Goal: Obtain resource: Download file/media

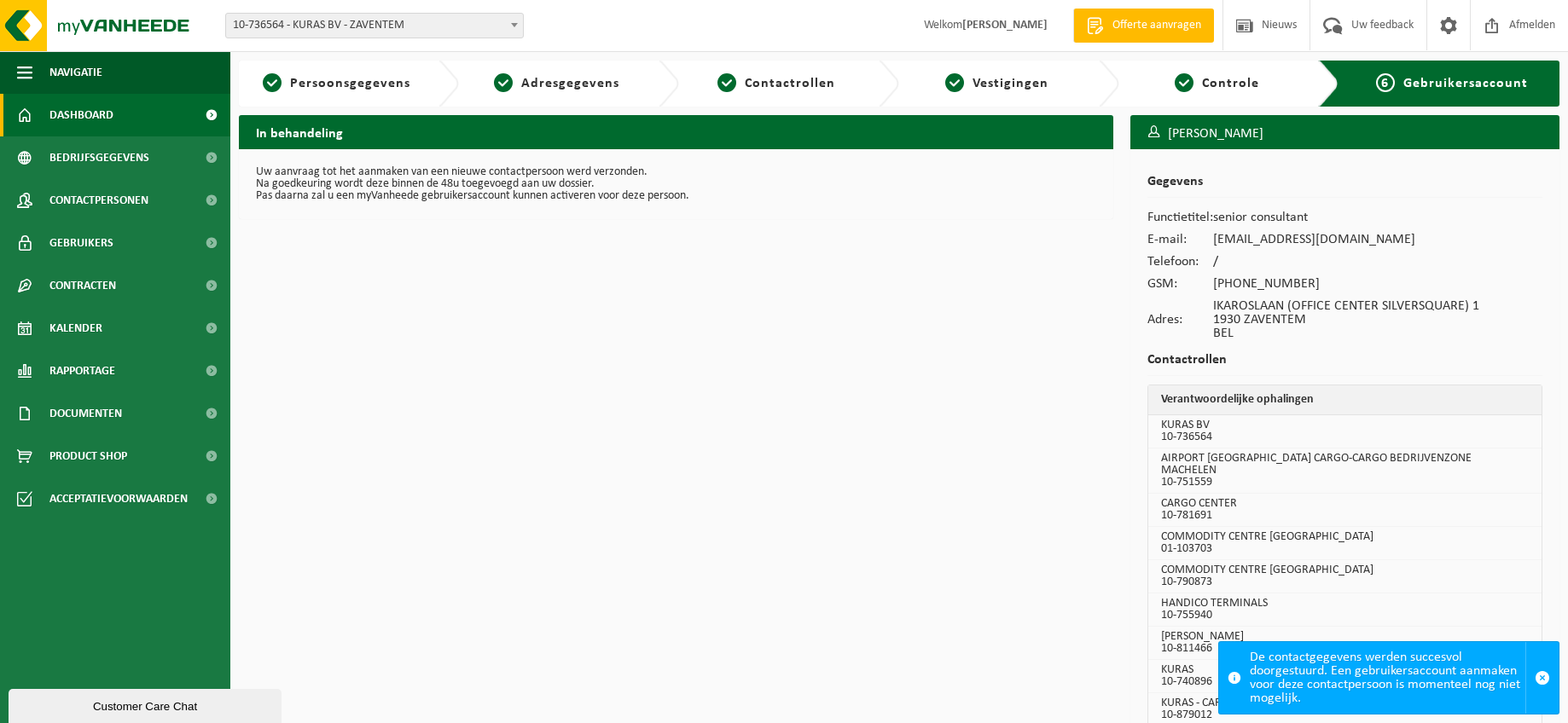
click at [24, 118] on span at bounding box center [24, 115] width 15 height 42
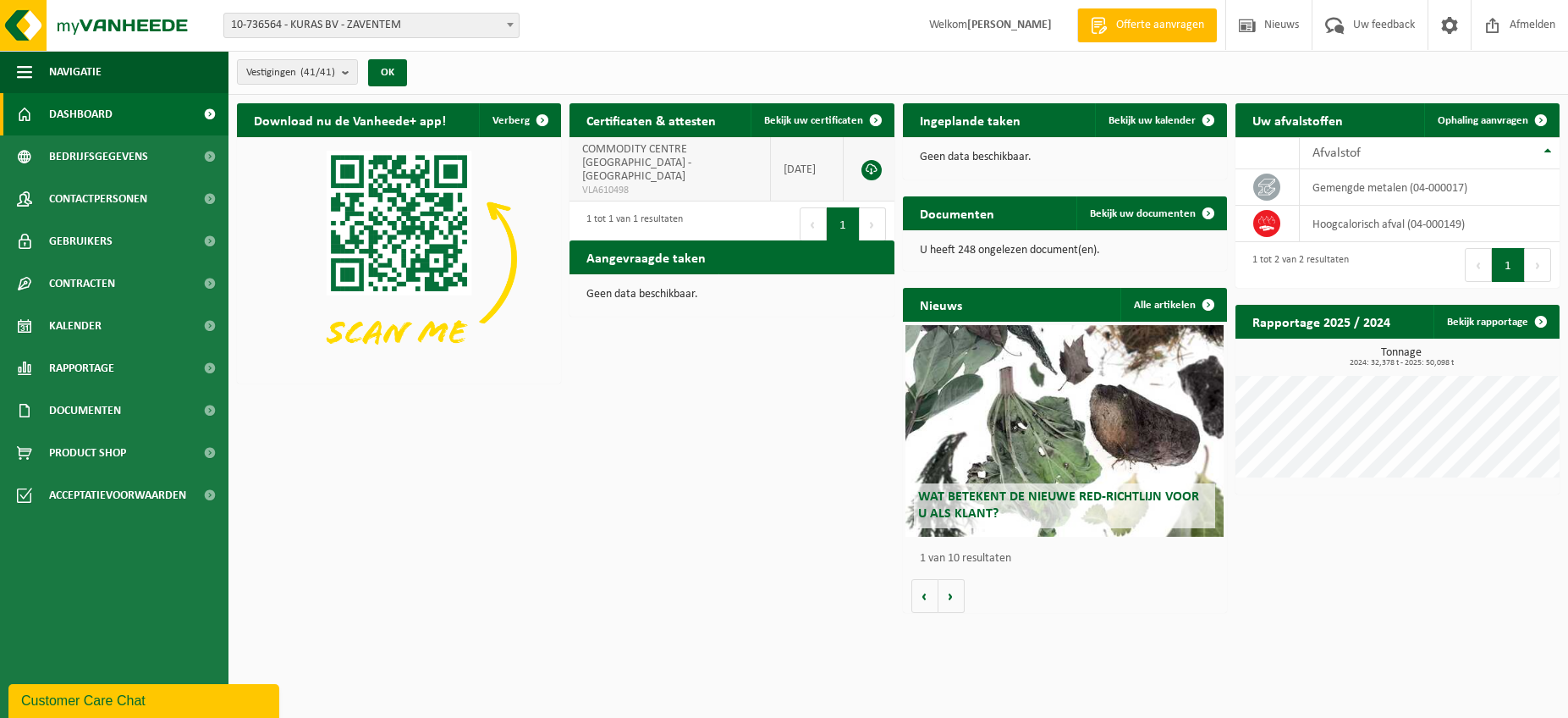
click at [638, 163] on span "COMMODITY CENTRE BELGIUM - ANTWERPEN" at bounding box center [637, 162] width 109 height 40
click at [868, 162] on link at bounding box center [872, 170] width 21 height 21
click at [624, 166] on span "COMMODITY CENTRE [GEOGRAPHIC_DATA] - [GEOGRAPHIC_DATA]" at bounding box center [637, 162] width 109 height 40
click at [802, 162] on td "2018-05-31" at bounding box center [807, 169] width 73 height 64
click at [654, 159] on td "COMMODITY CENTRE BELGIUM - ANTWERPEN VLA610498" at bounding box center [670, 169] width 202 height 64
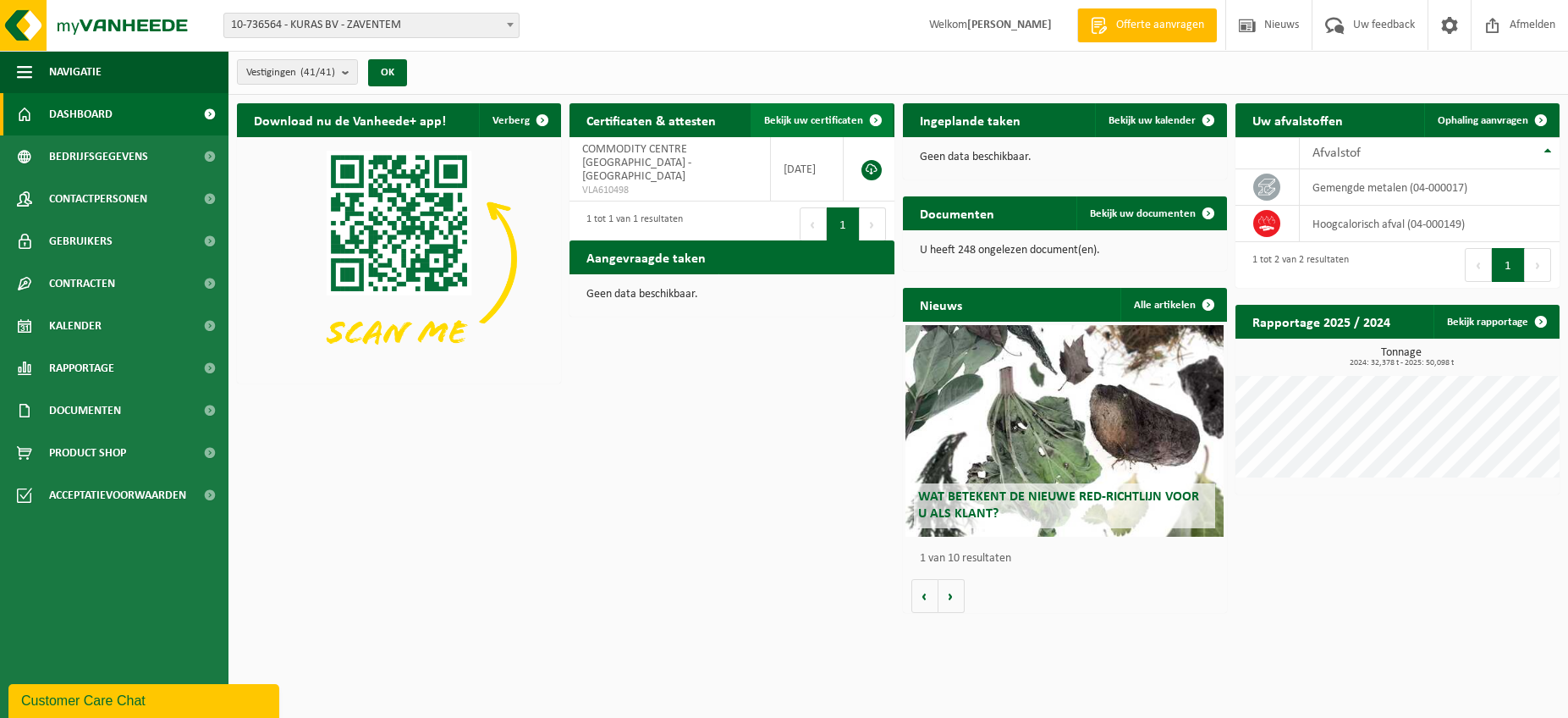
click at [874, 120] on span at bounding box center [875, 120] width 34 height 34
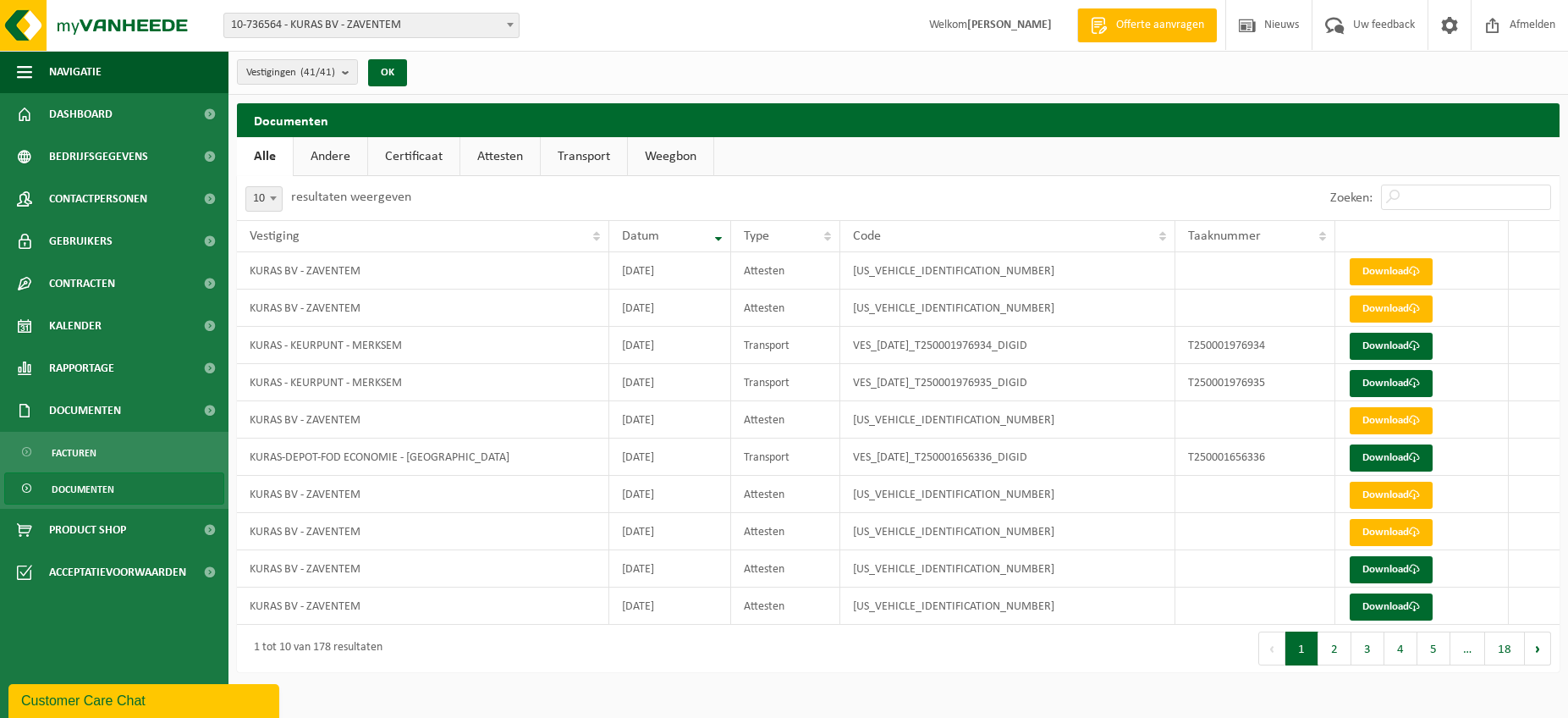
click at [409, 163] on link "Certificaat" at bounding box center [413, 157] width 91 height 39
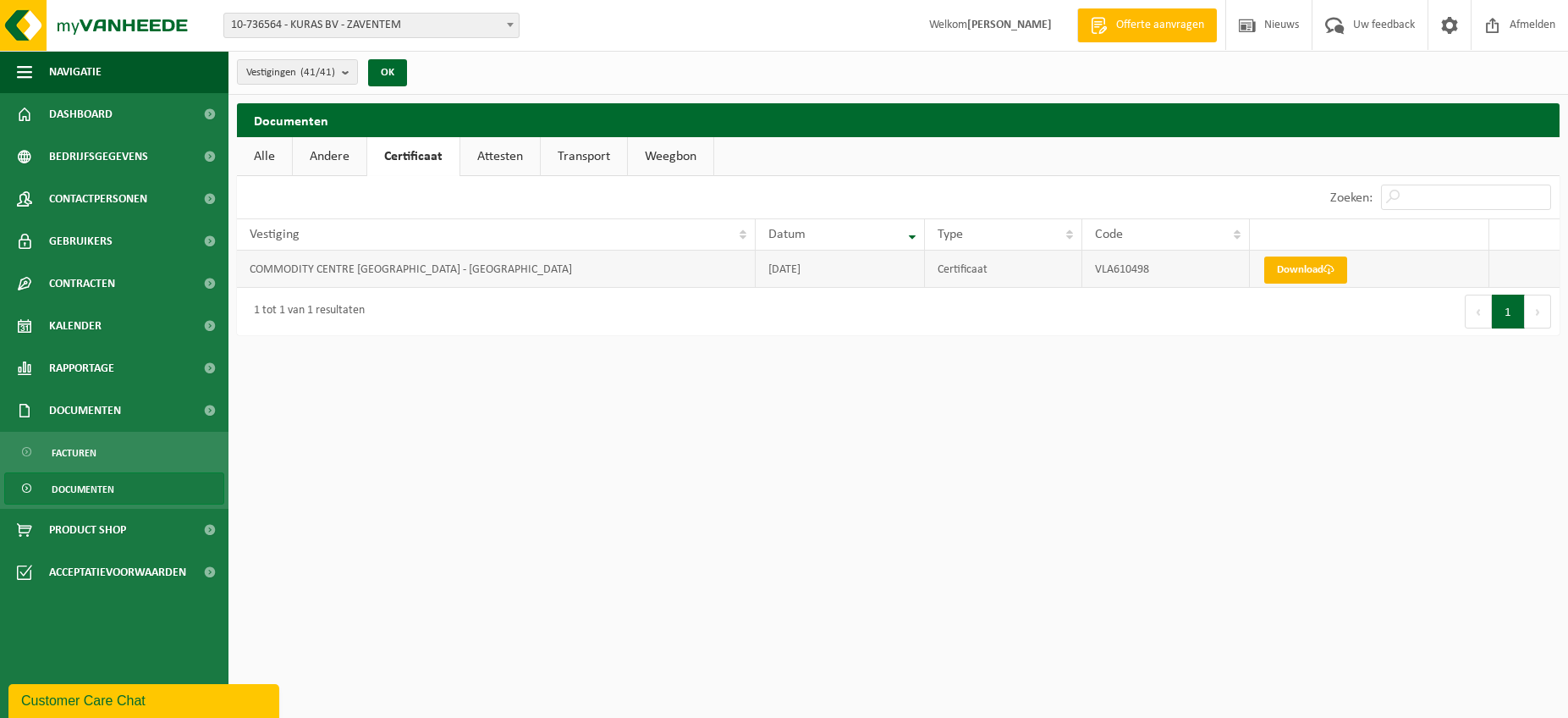
click at [1302, 268] on link "Download" at bounding box center [1306, 270] width 83 height 27
click at [346, 157] on link "Andere" at bounding box center [329, 157] width 74 height 39
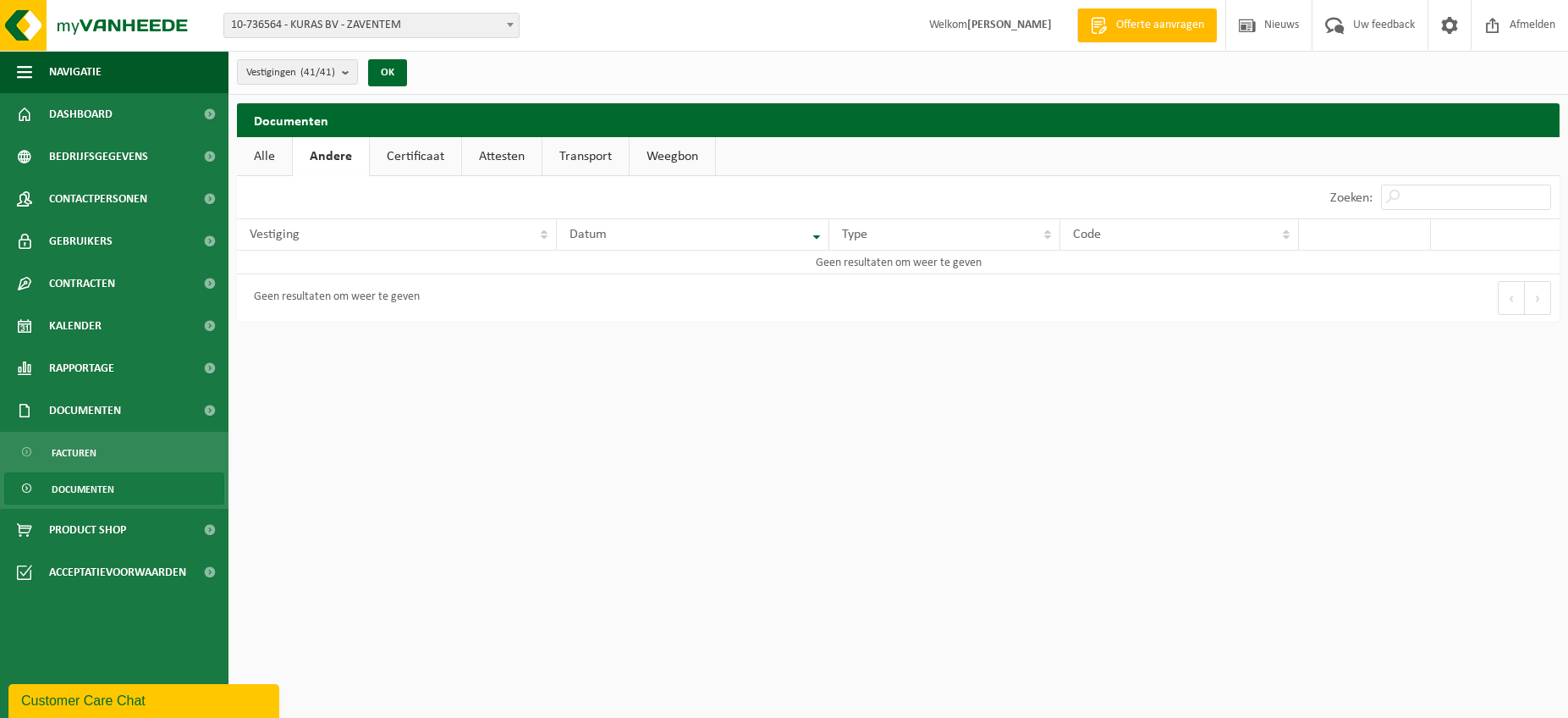
click at [422, 157] on link "Certificaat" at bounding box center [415, 157] width 91 height 39
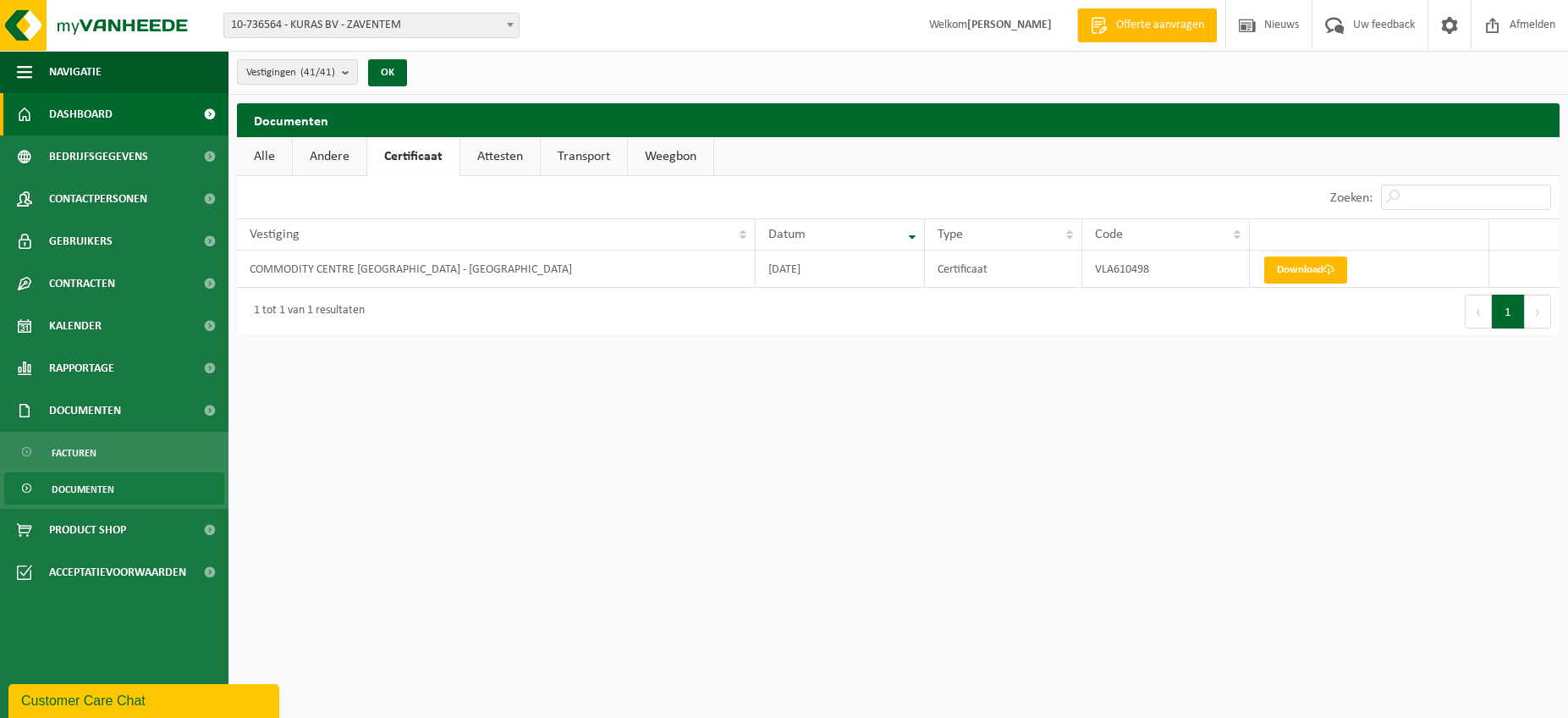
click at [103, 113] on span "Dashboard" at bounding box center [81, 114] width 63 height 42
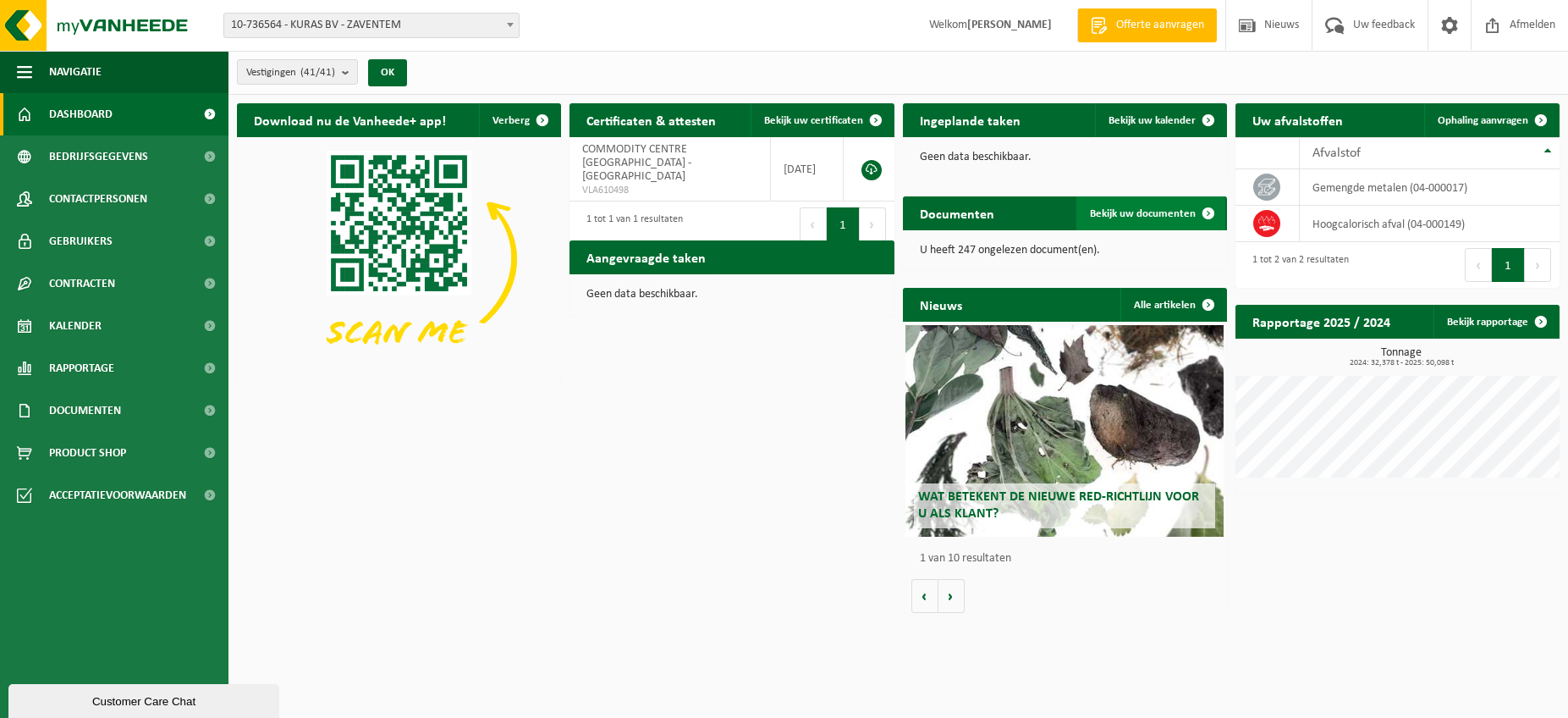
click at [1110, 214] on span "Bekijk uw documenten" at bounding box center [1142, 214] width 105 height 11
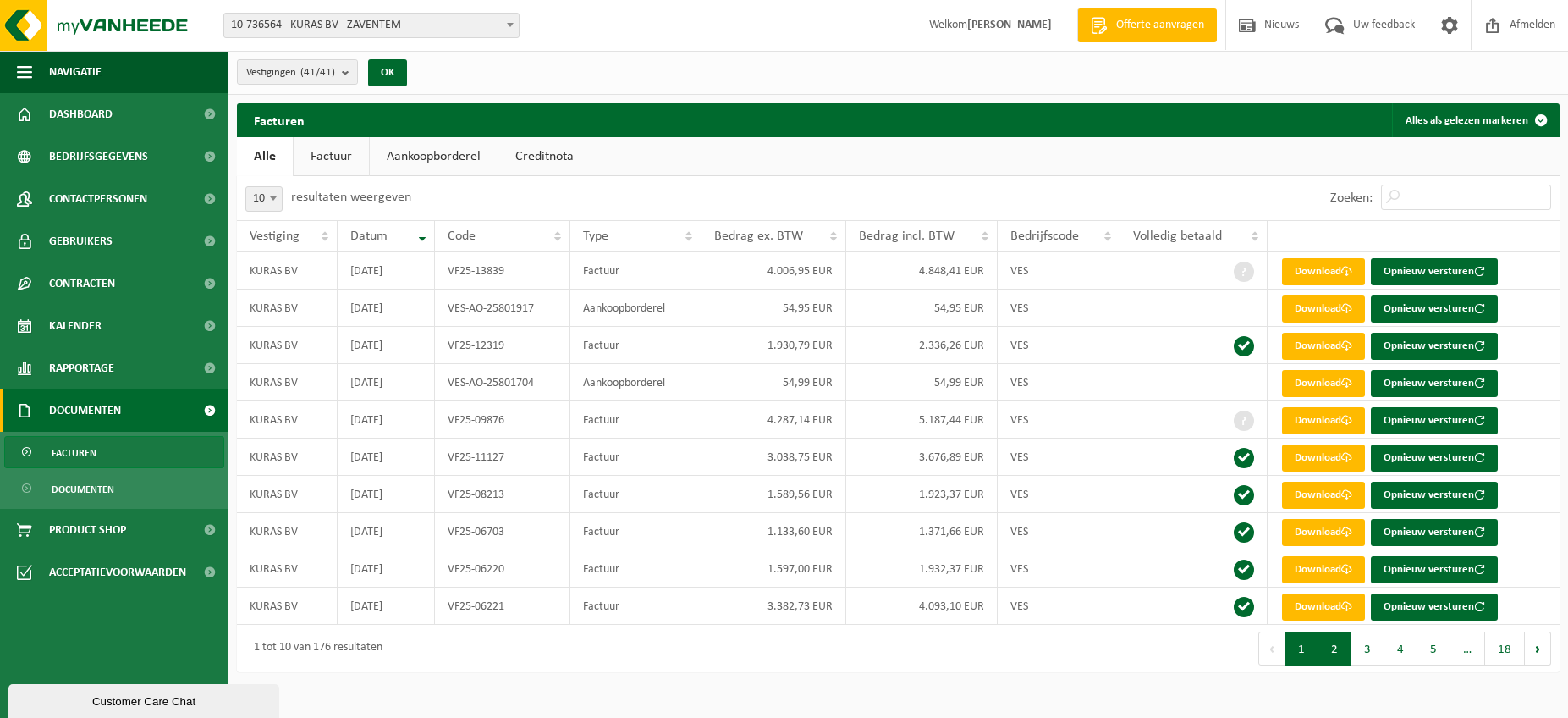
click at [1341, 651] on button "2" at bounding box center [1335, 648] width 33 height 34
click at [1365, 654] on button "3" at bounding box center [1367, 648] width 33 height 34
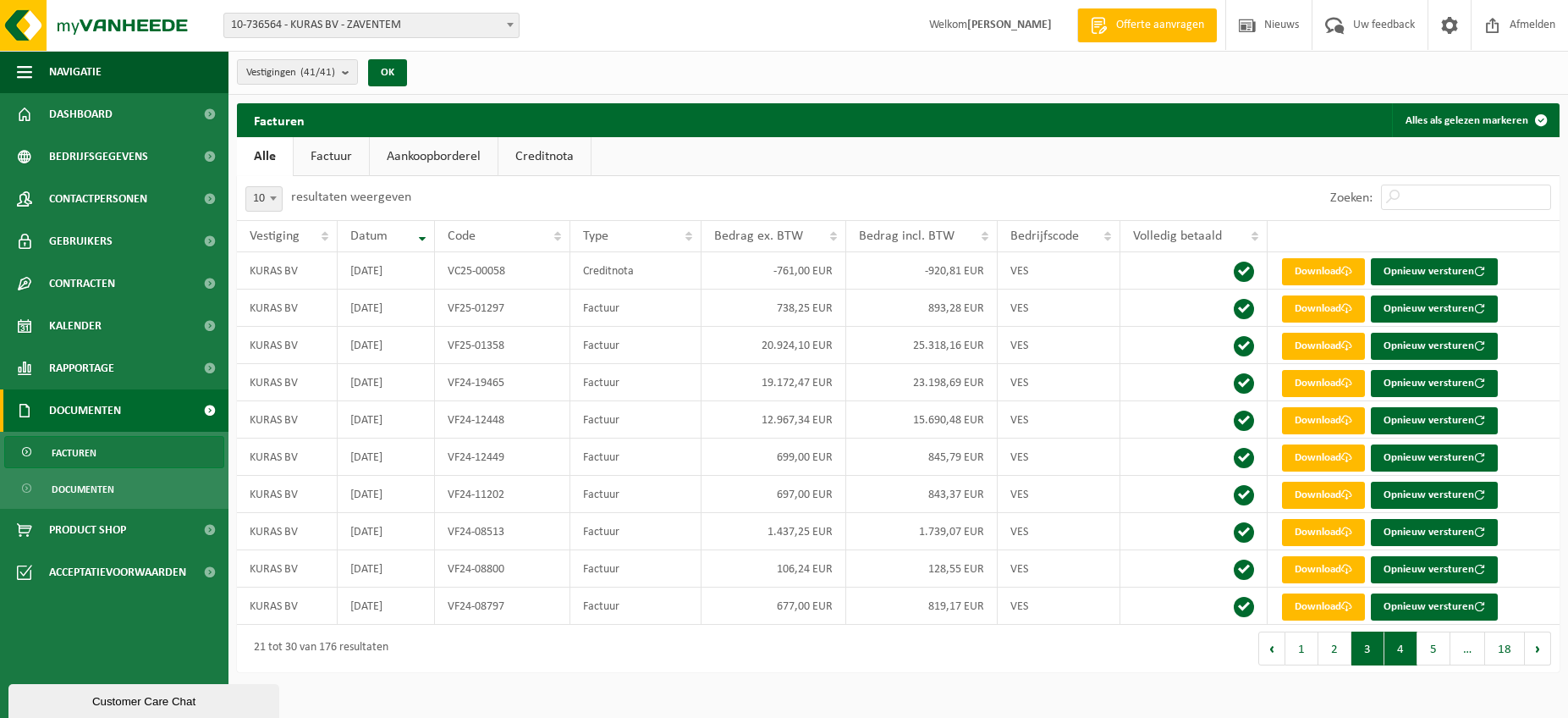
click at [1400, 651] on button "4" at bounding box center [1400, 648] width 33 height 34
click at [1431, 648] on button "5" at bounding box center [1434, 648] width 33 height 34
click at [1468, 649] on span "…" at bounding box center [1467, 648] width 35 height 34
click at [1467, 652] on span "…" at bounding box center [1467, 648] width 35 height 34
click at [1535, 649] on button "Volgende" at bounding box center [1538, 648] width 26 height 34
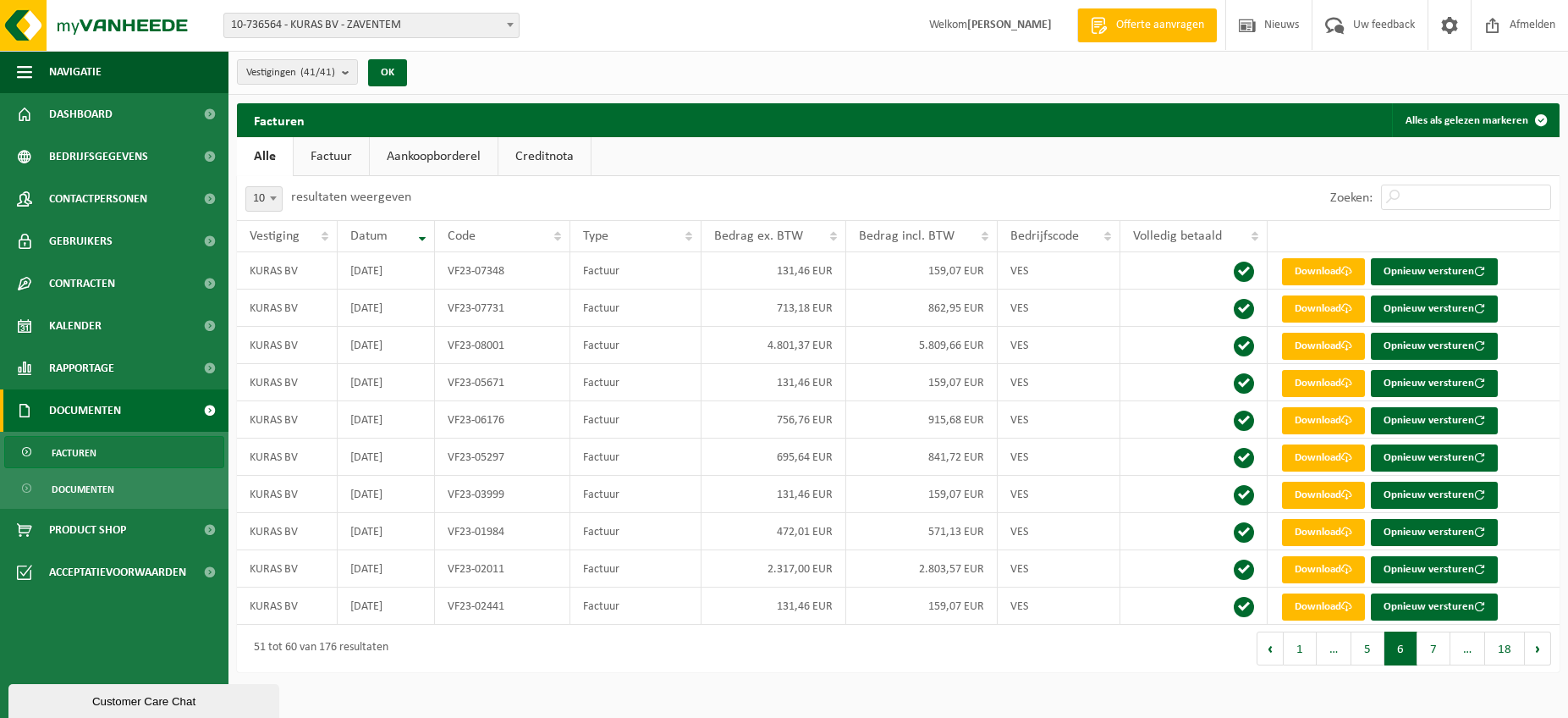
click at [1535, 649] on button "Volgende" at bounding box center [1538, 648] width 26 height 34
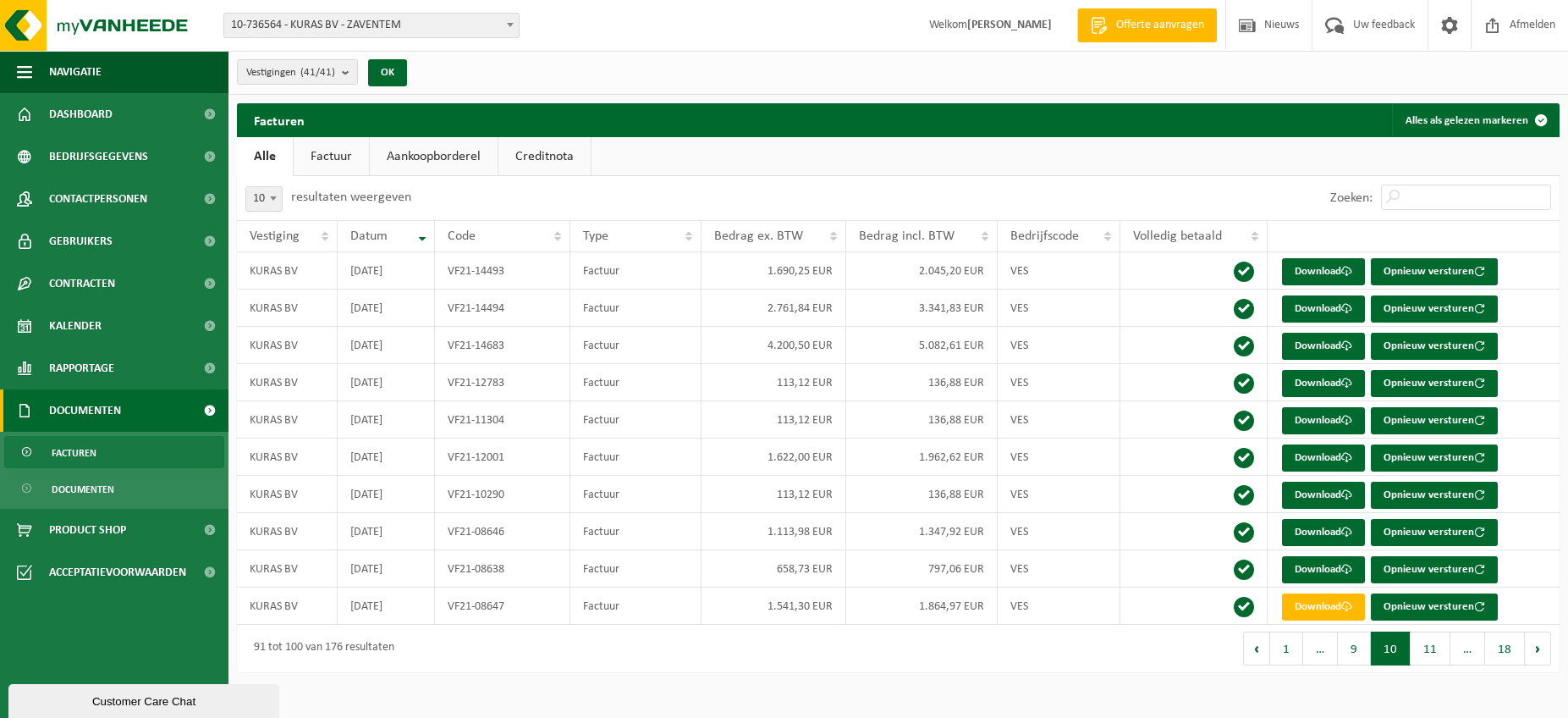
click at [322, 156] on link "Factuur" at bounding box center [331, 157] width 76 height 39
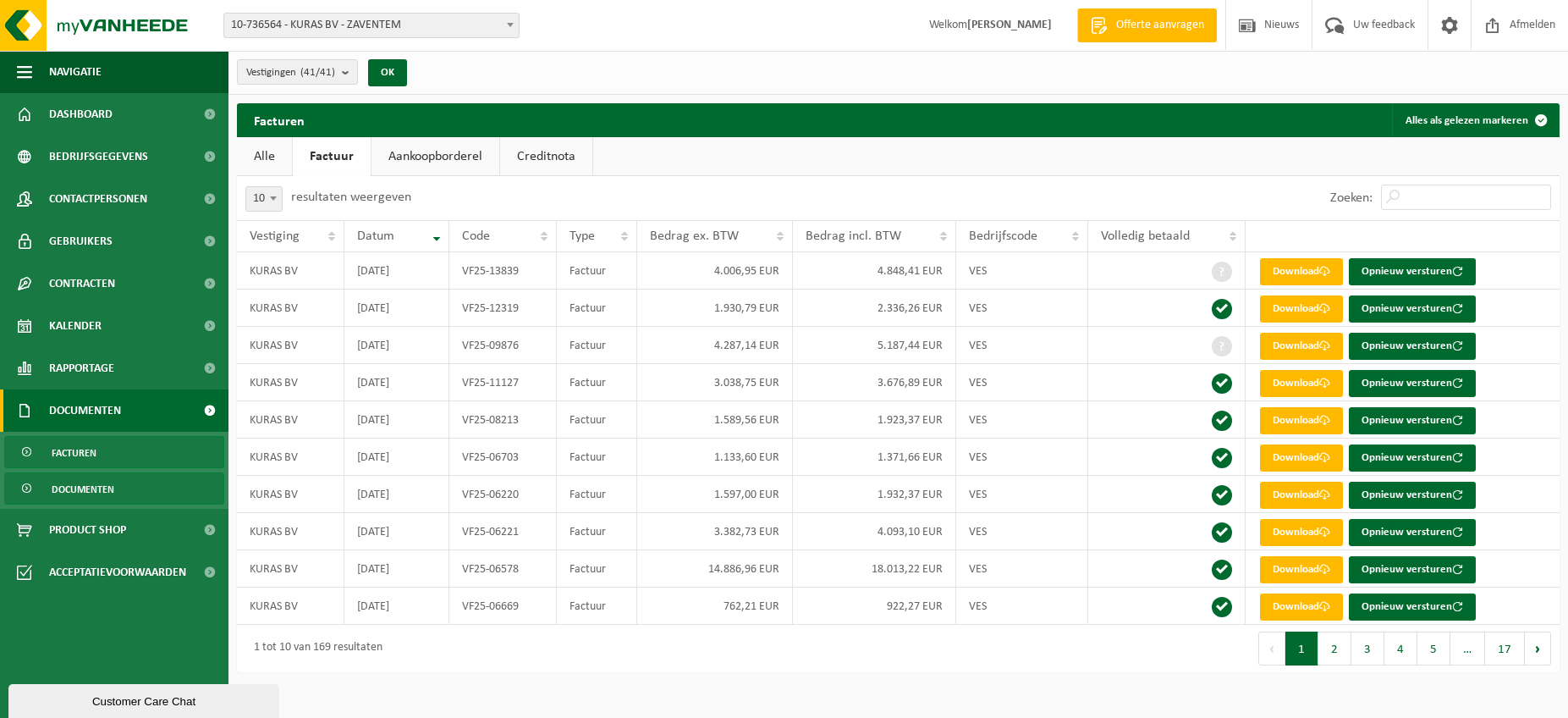
click at [119, 487] on link "Documenten" at bounding box center [115, 488] width 220 height 32
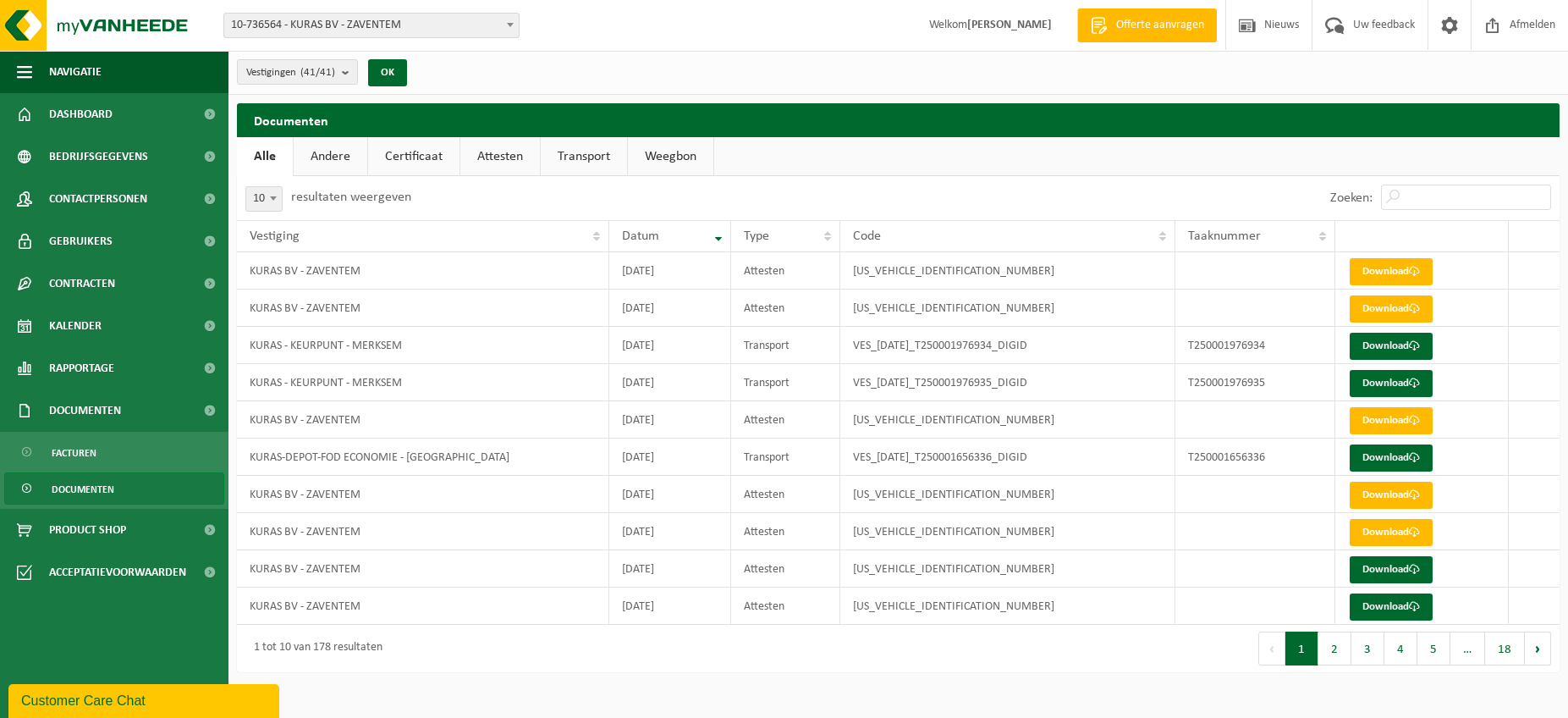
click at [412, 150] on link "Certificaat" at bounding box center [413, 157] width 91 height 39
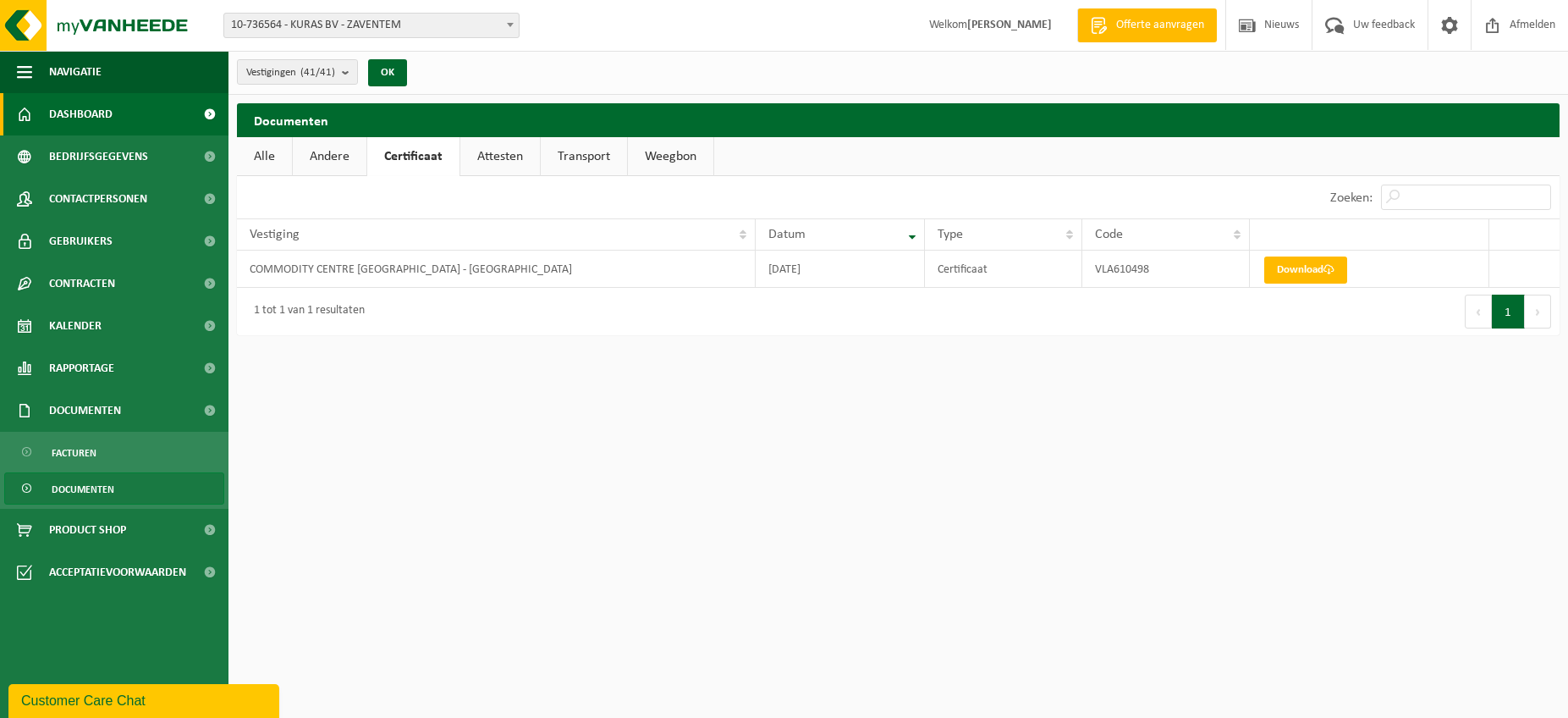
click at [211, 116] on span at bounding box center [209, 114] width 38 height 42
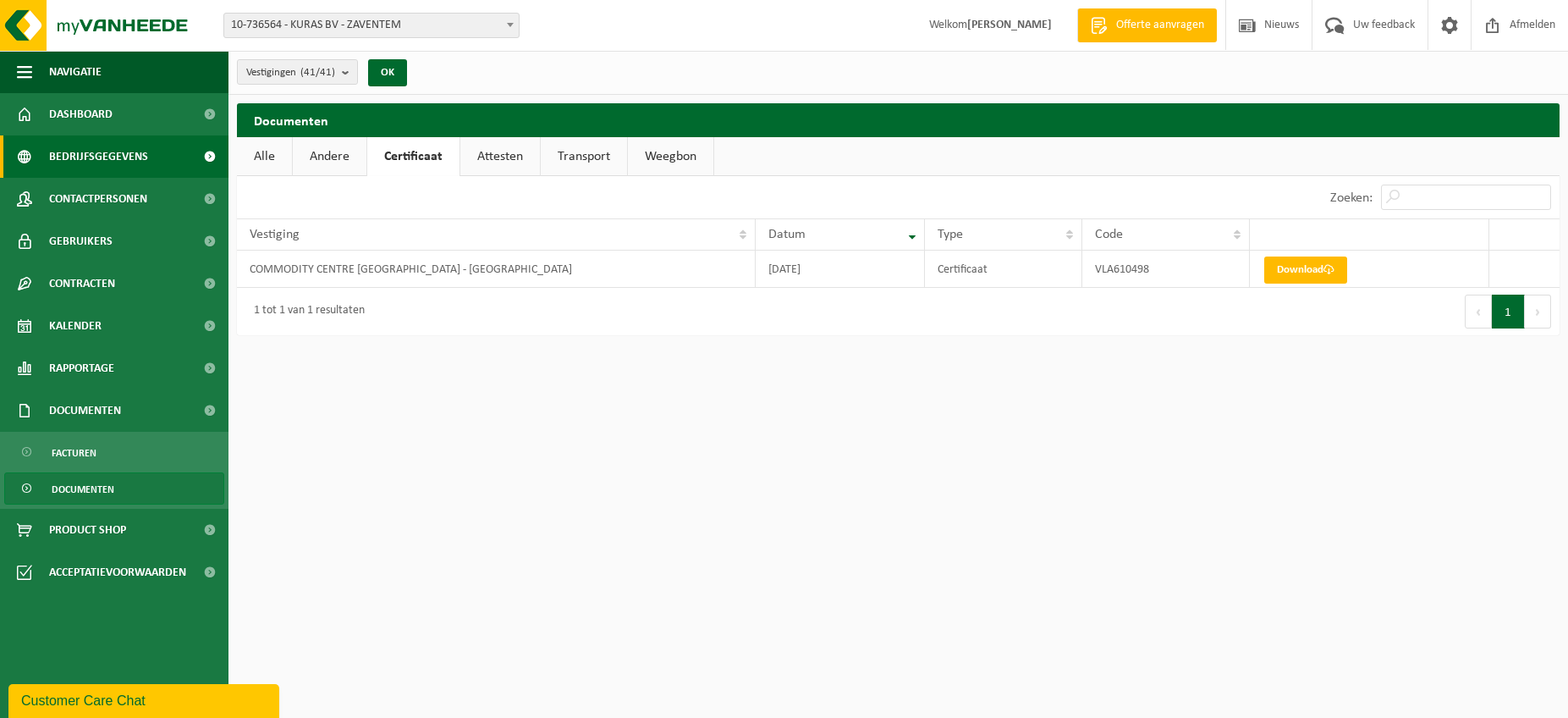
click at [121, 159] on span "Bedrijfsgegevens" at bounding box center [99, 156] width 99 height 42
